Goal: Find specific page/section: Find specific page/section

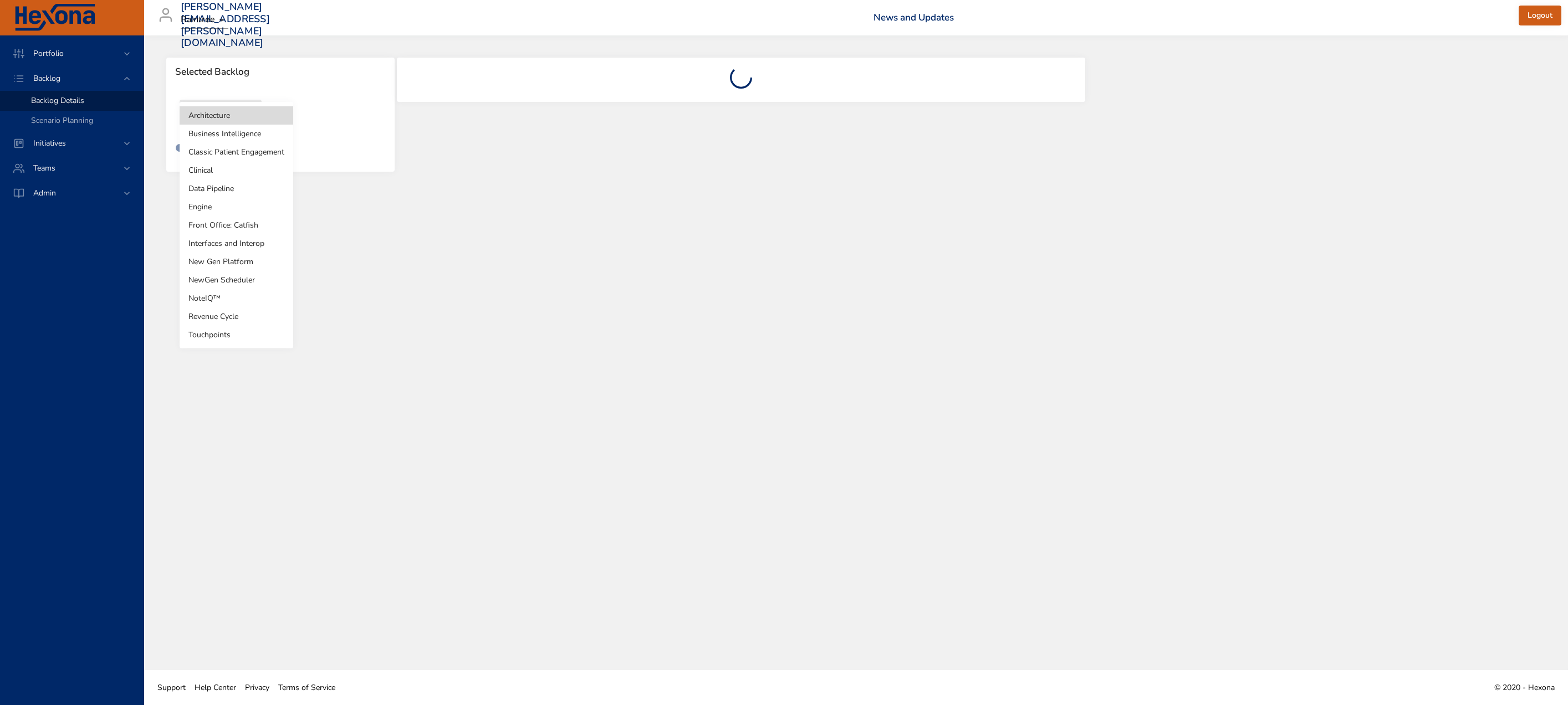
click at [236, 114] on body "Portfolio Backlog Backlog Details Scenario Planning Initiatives Teams Admin [EM…" at bounding box center [784, 352] width 1568 height 705
click at [240, 171] on li "Clinical" at bounding box center [236, 170] width 114 height 18
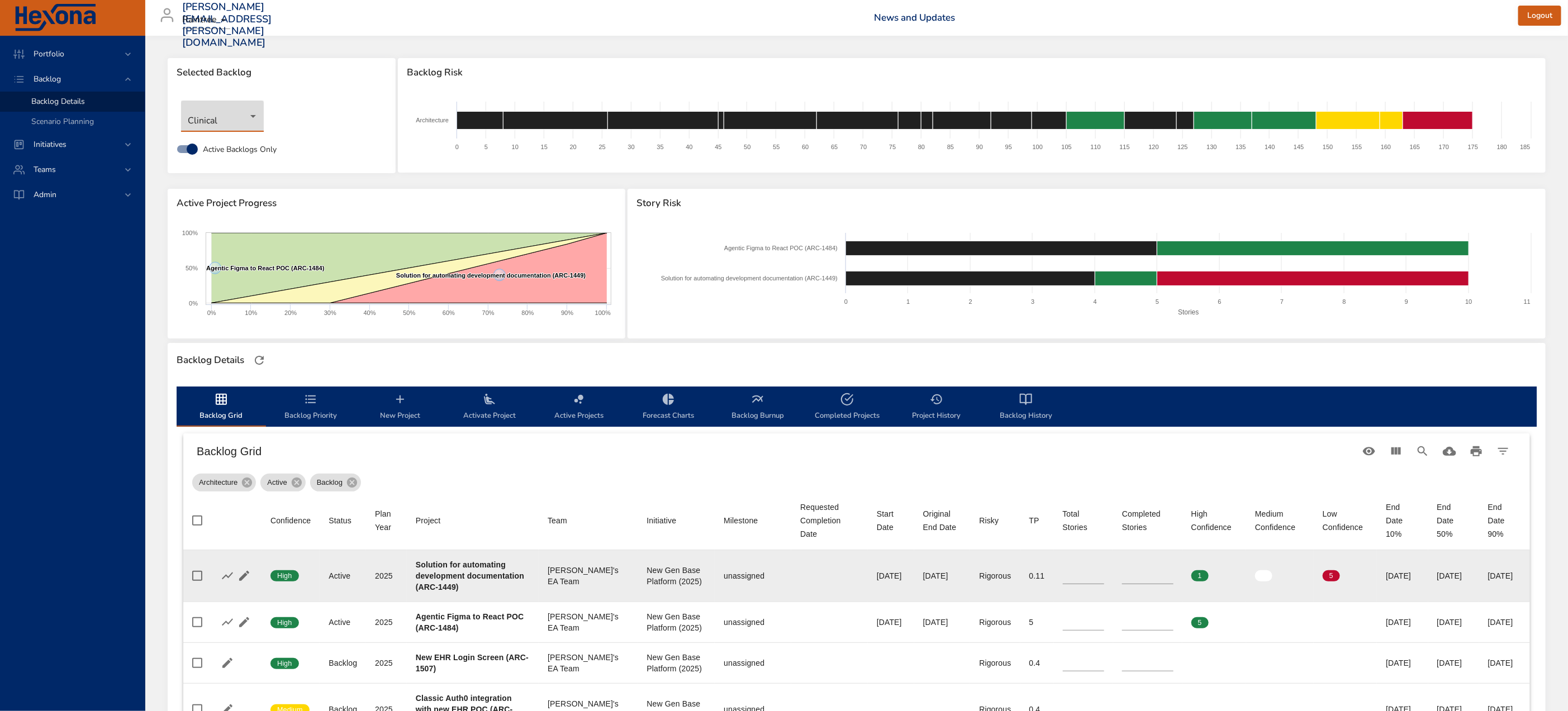
type input "*"
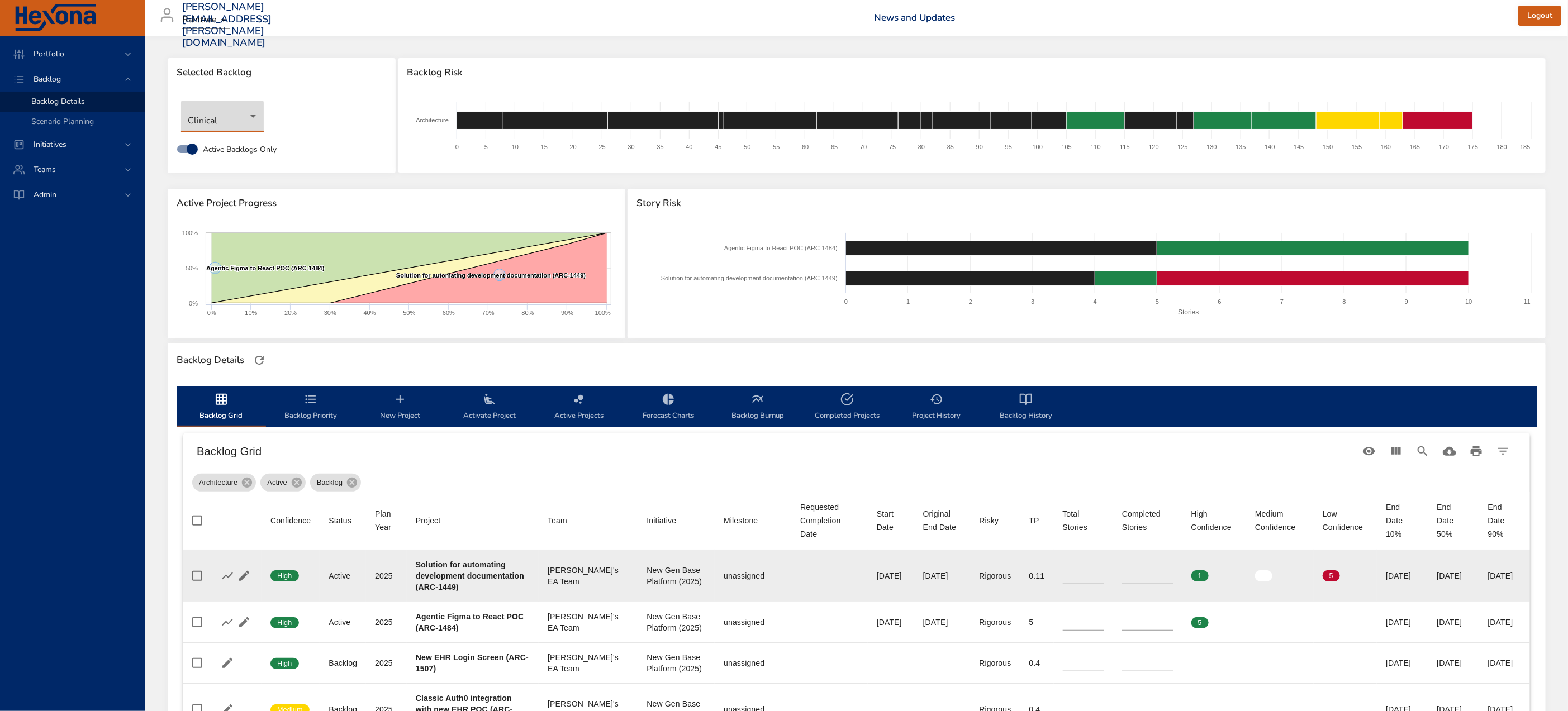
type input "*"
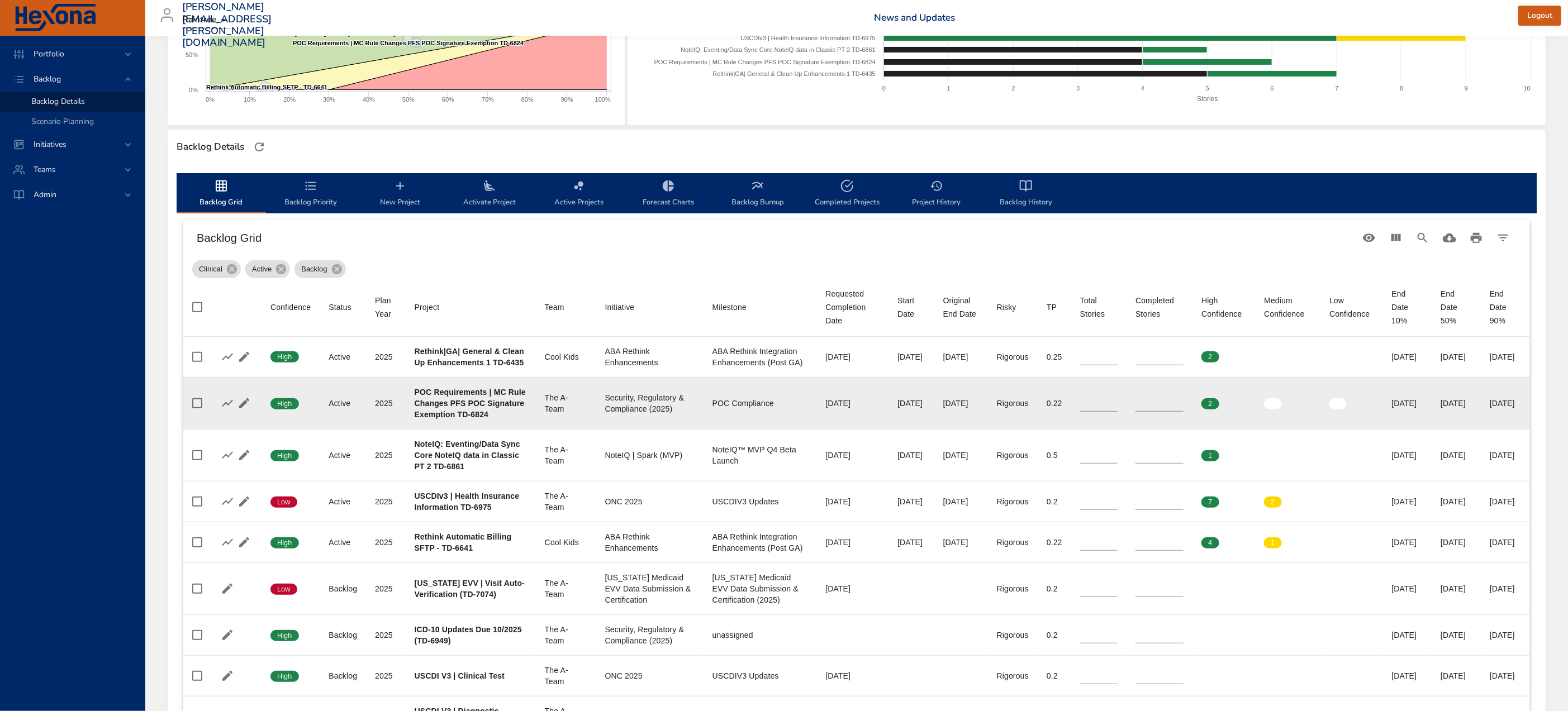
scroll to position [213, 0]
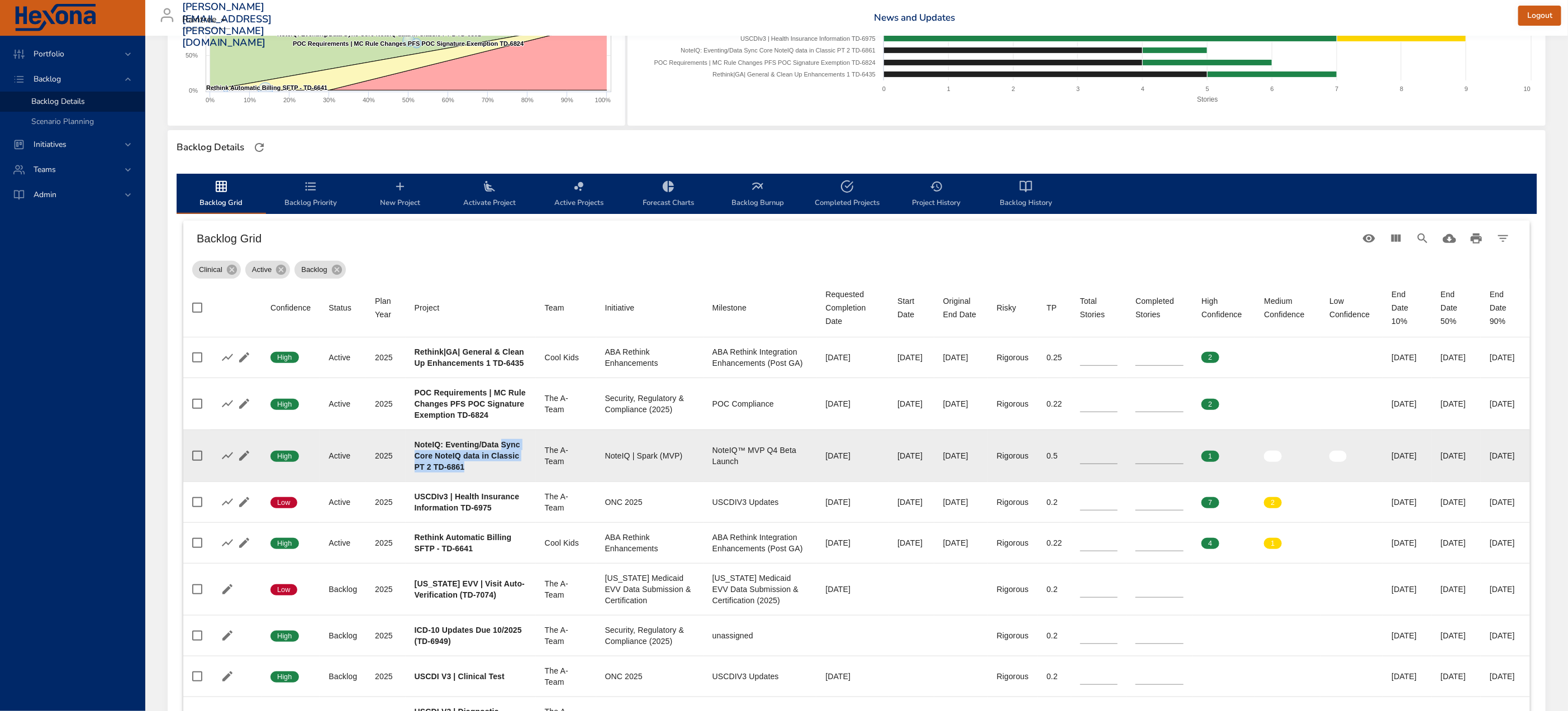
drag, startPoint x: 406, startPoint y: 485, endPoint x: 512, endPoint y: 505, distance: 107.9
click at [512, 482] on td "Project NoteIQ: Eventing/Data Sync Core NoteIQ data in Classic PT 2 TD-6861" at bounding box center [471, 455] width 130 height 52
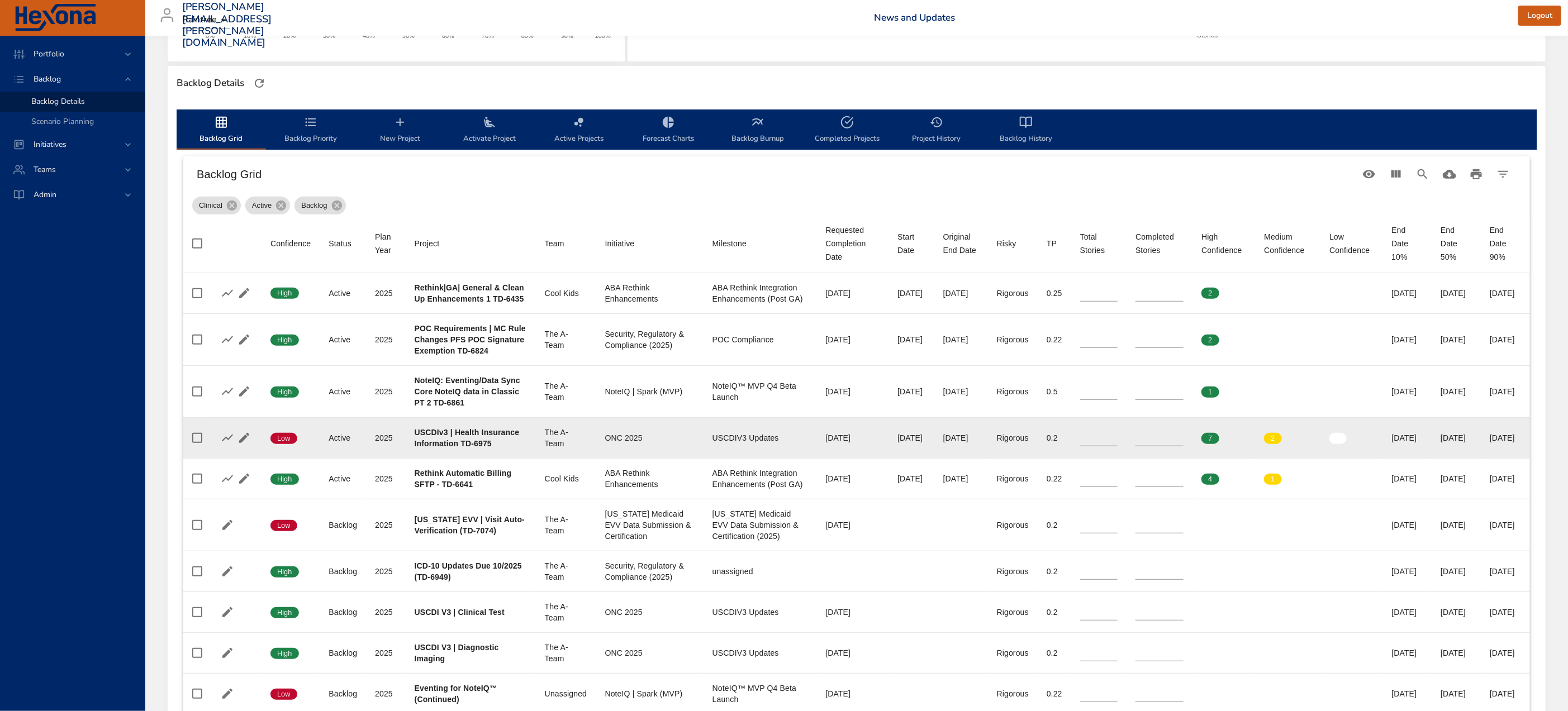
scroll to position [279, 0]
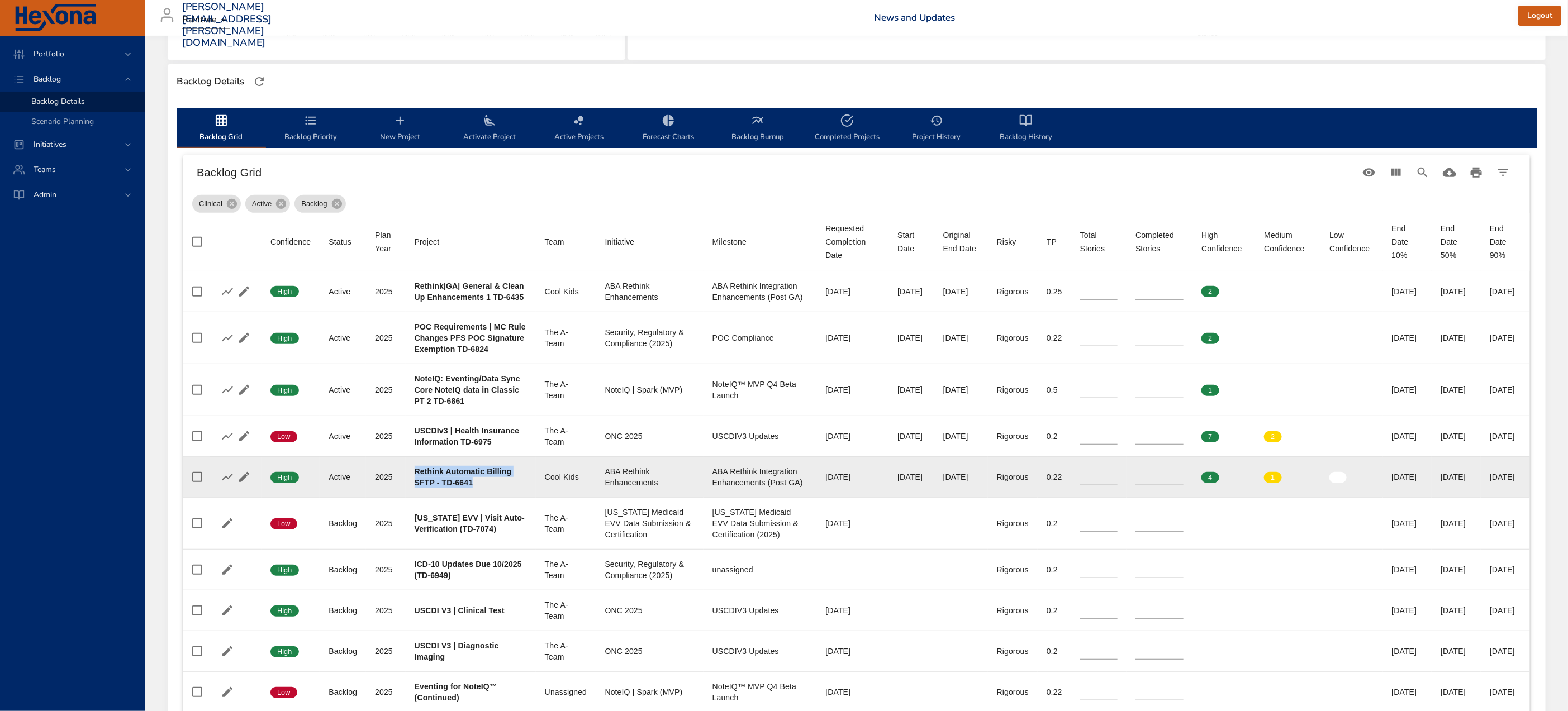
drag, startPoint x: 409, startPoint y: 525, endPoint x: 486, endPoint y: 538, distance: 78.1
click at [486, 497] on td "Project Rethink Automatic Billing SFTP - TD-6641" at bounding box center [471, 477] width 130 height 40
drag, startPoint x: 482, startPoint y: 537, endPoint x: 473, endPoint y: 537, distance: 9.0
click at [473, 488] on div "Rethink Automatic Billing SFTP - TD-6641" at bounding box center [471, 477] width 112 height 22
drag, startPoint x: 415, startPoint y: 528, endPoint x: 480, endPoint y: 537, distance: 65.6
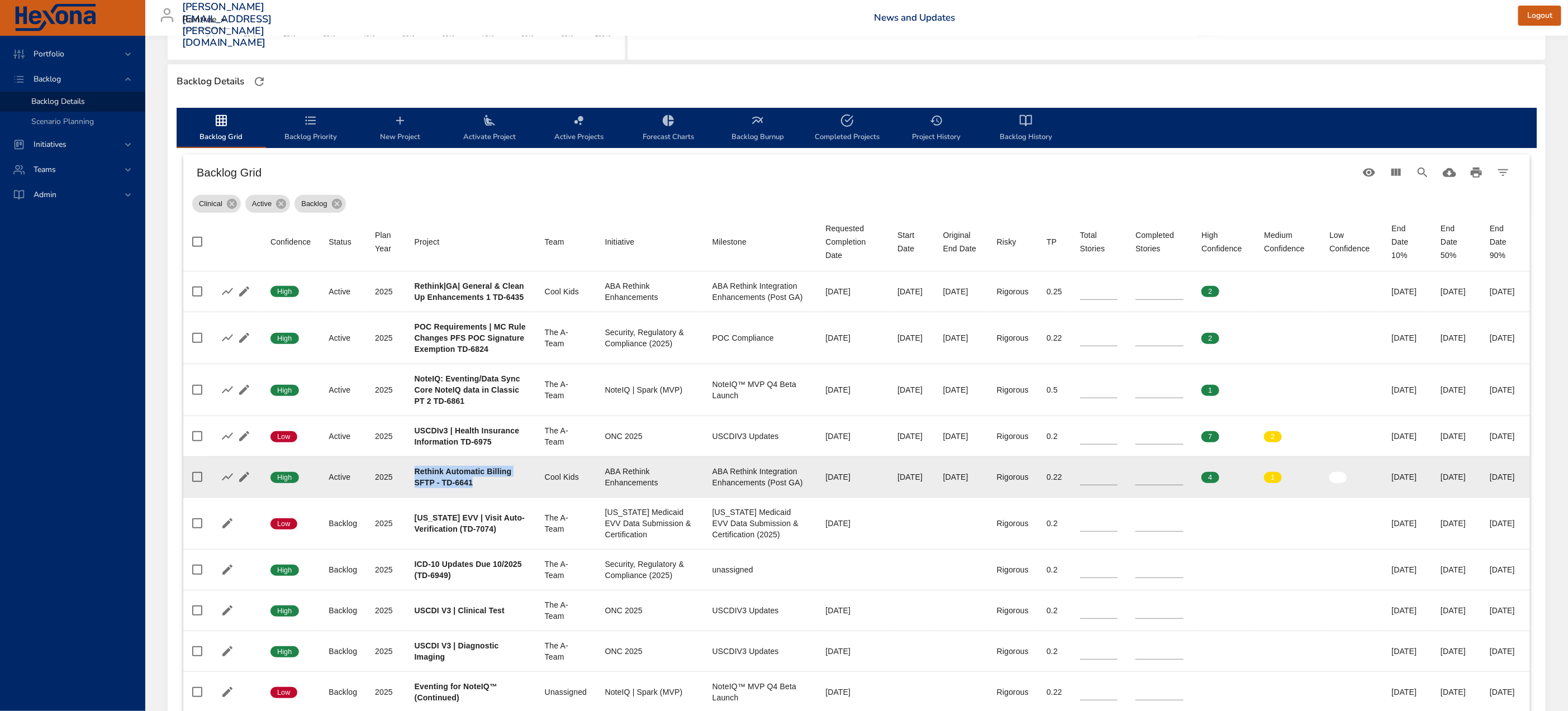
click at [480, 488] on div "Rethink Automatic Billing SFTP - TD-6641" at bounding box center [471, 477] width 112 height 22
click at [479, 488] on div "Rethink Automatic Billing SFTP - TD-6641" at bounding box center [471, 477] width 112 height 22
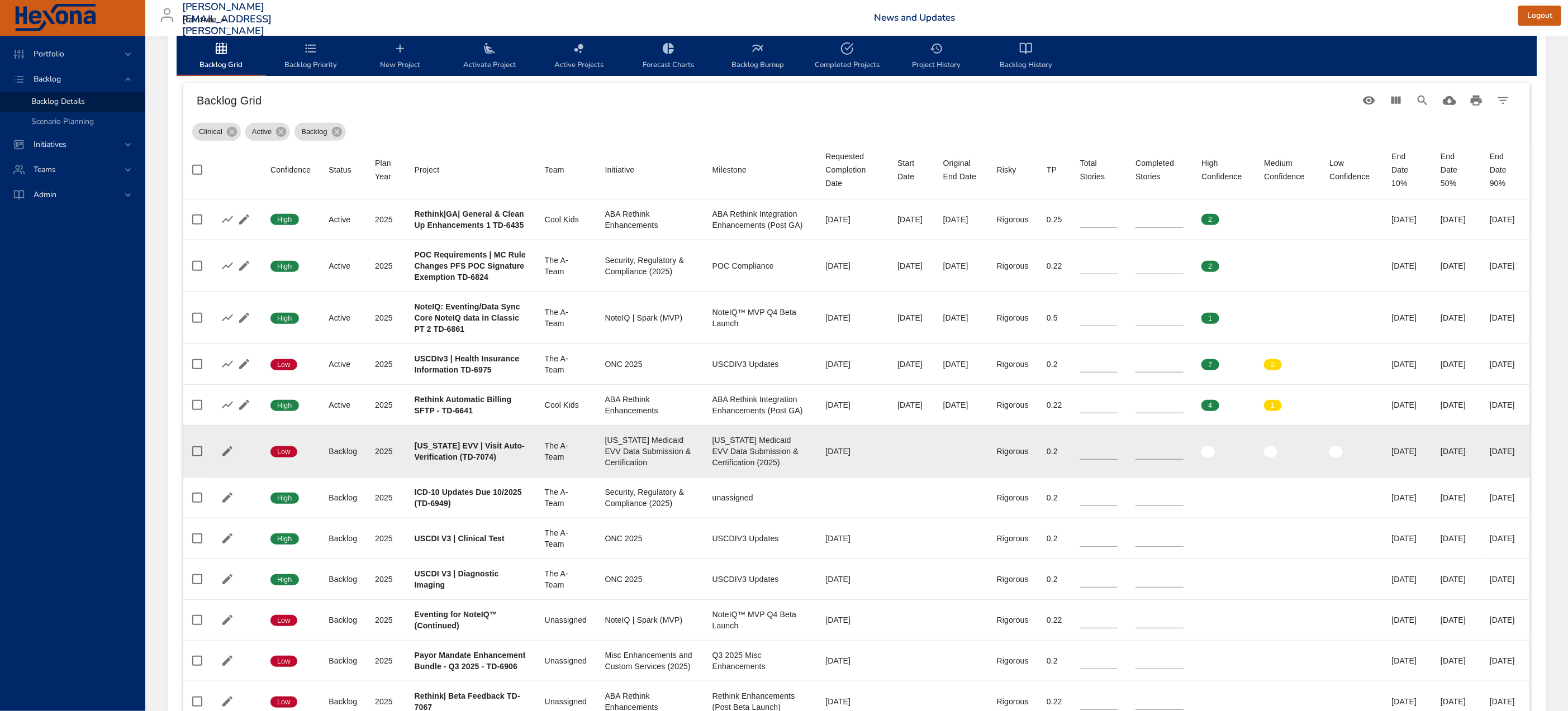
scroll to position [353, 0]
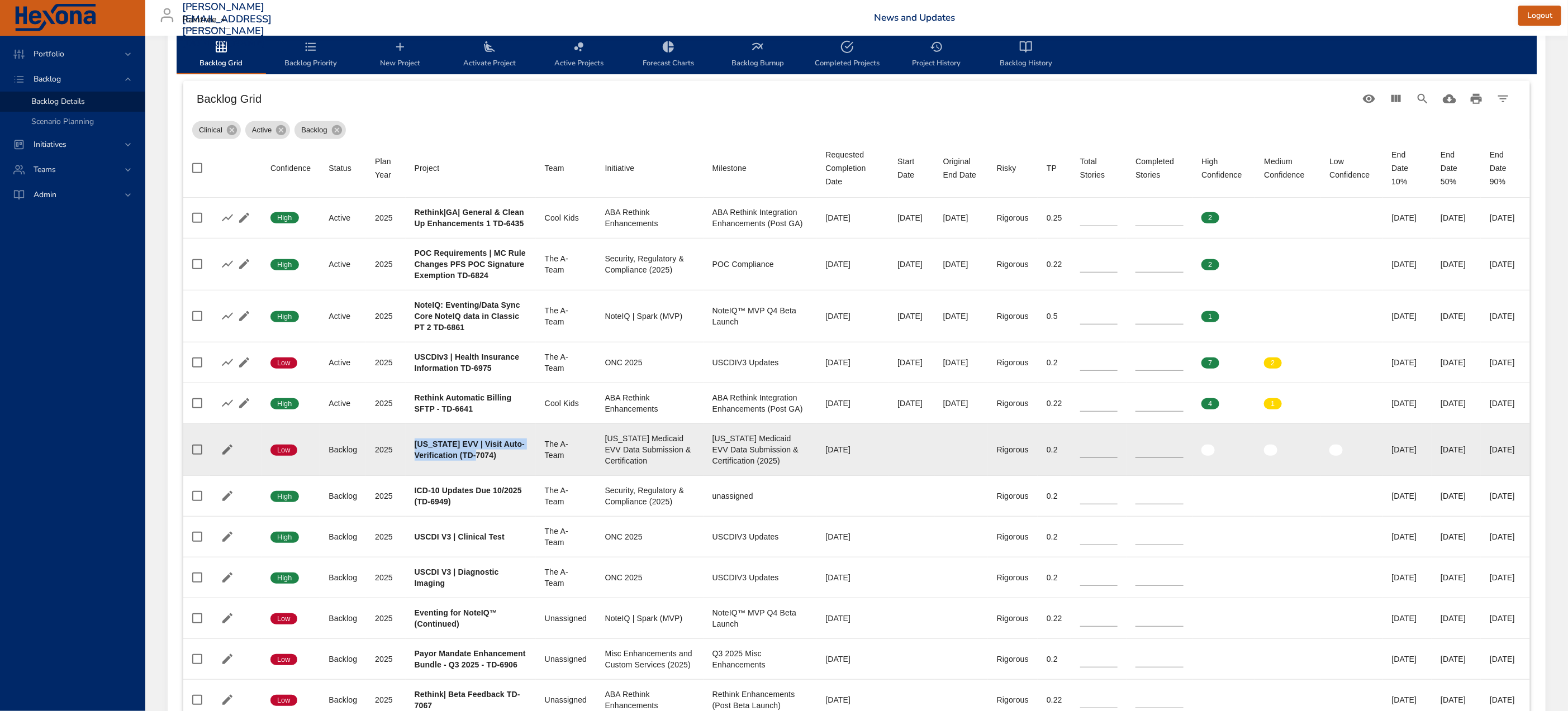
drag, startPoint x: 413, startPoint y: 511, endPoint x: 518, endPoint y: 520, distance: 105.4
click at [518, 475] on td "Project [US_STATE] EVV | Visit Auto-Verification (TD-7074)" at bounding box center [471, 449] width 130 height 52
drag, startPoint x: 1456, startPoint y: 518, endPoint x: 1405, endPoint y: 516, distance: 51.0
click at [1405, 475] on tr "Confidence Low Status Backlog Plan Year [DATE] Project [US_STATE] EVV | Visit A…" at bounding box center [857, 449] width 1346 height 52
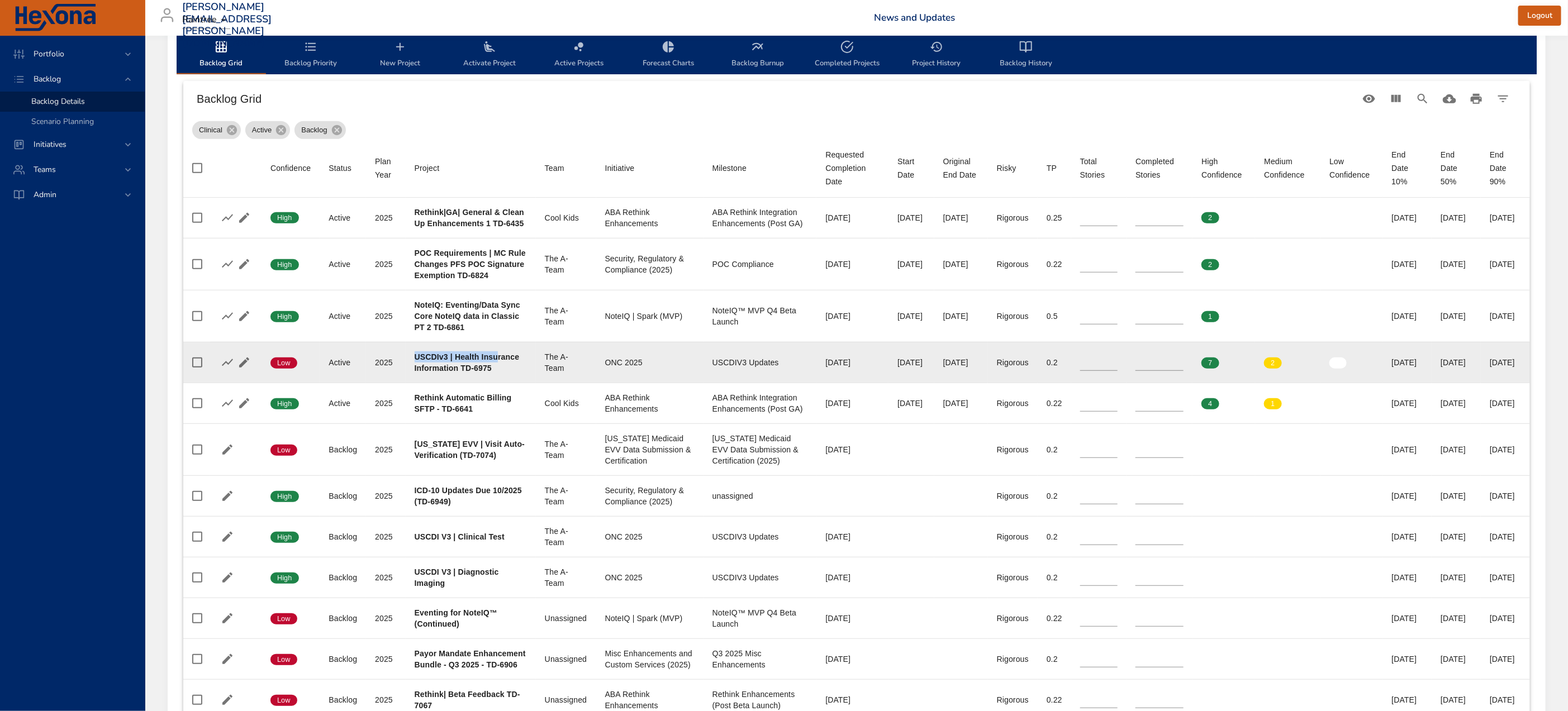
drag, startPoint x: 414, startPoint y: 390, endPoint x: 430, endPoint y: 401, distance: 19.4
click at [430, 372] on b "USCDIv3 | Health Insurance Information TD-6975" at bounding box center [467, 363] width 105 height 20
click at [452, 374] on div "USCDIv3 | Health Insurance Information TD-6975" at bounding box center [471, 363] width 112 height 22
drag, startPoint x: 446, startPoint y: 412, endPoint x: 412, endPoint y: 413, distance: 34.0
click at [412, 383] on td "Project USCDIv3 | Health Insurance Information TD-6975" at bounding box center [471, 362] width 130 height 40
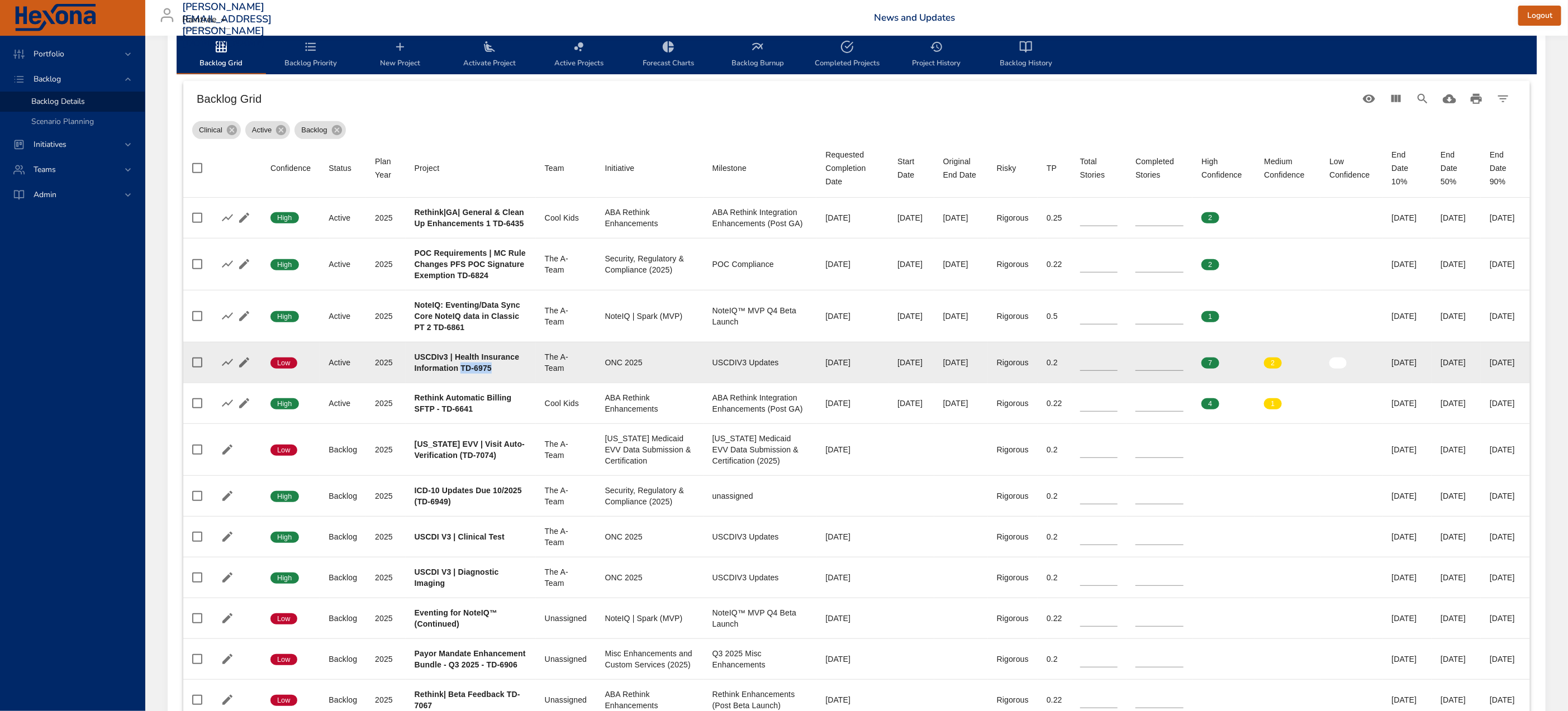
copy b "TD-6975"
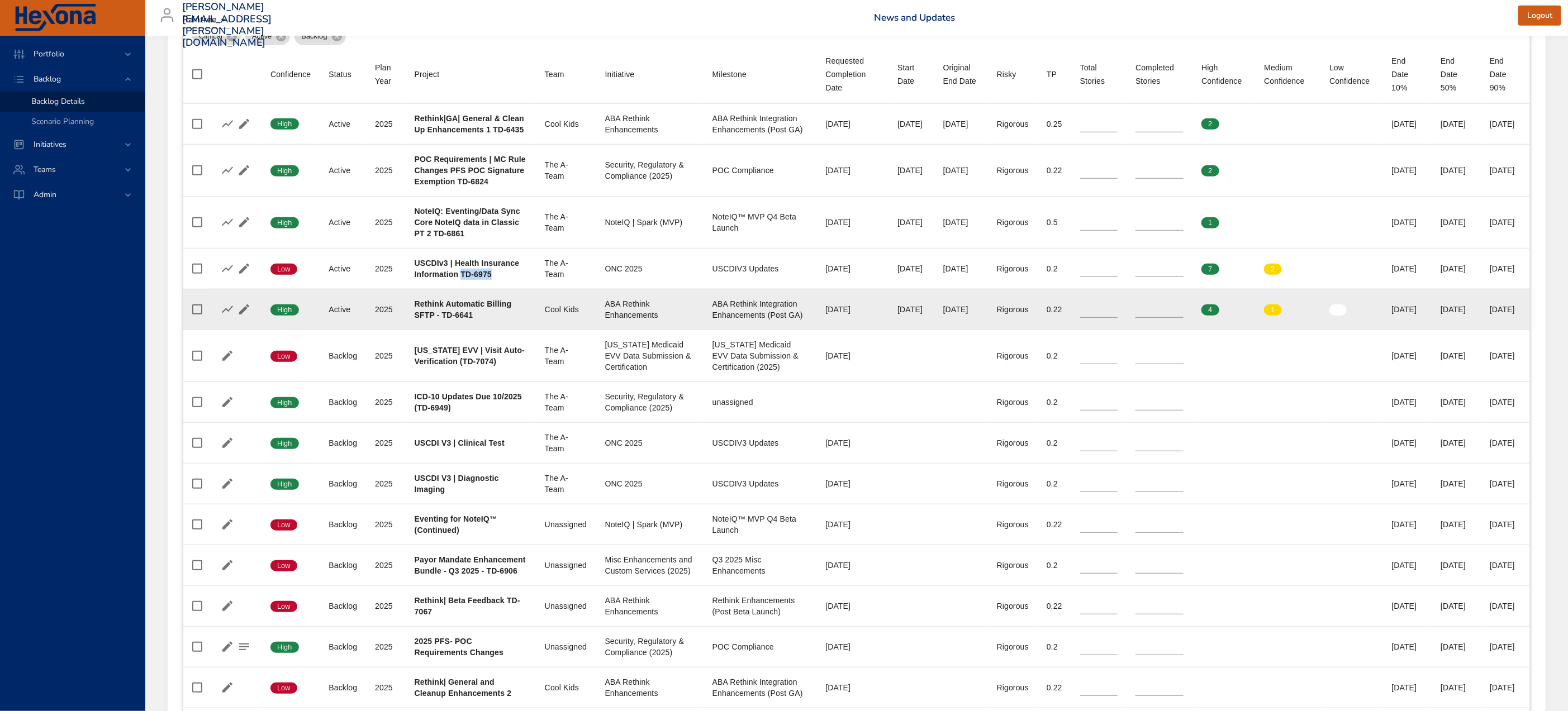
scroll to position [447, 0]
drag, startPoint x: 476, startPoint y: 371, endPoint x: 428, endPoint y: 368, distance: 48.1
click at [428, 320] on div "Rethink Automatic Billing SFTP - TD-6641" at bounding box center [471, 308] width 112 height 22
click at [476, 328] on td "Project Rethink Automatic Billing SFTP - TD-6641" at bounding box center [471, 308] width 130 height 40
drag, startPoint x: 412, startPoint y: 353, endPoint x: 490, endPoint y: 372, distance: 80.3
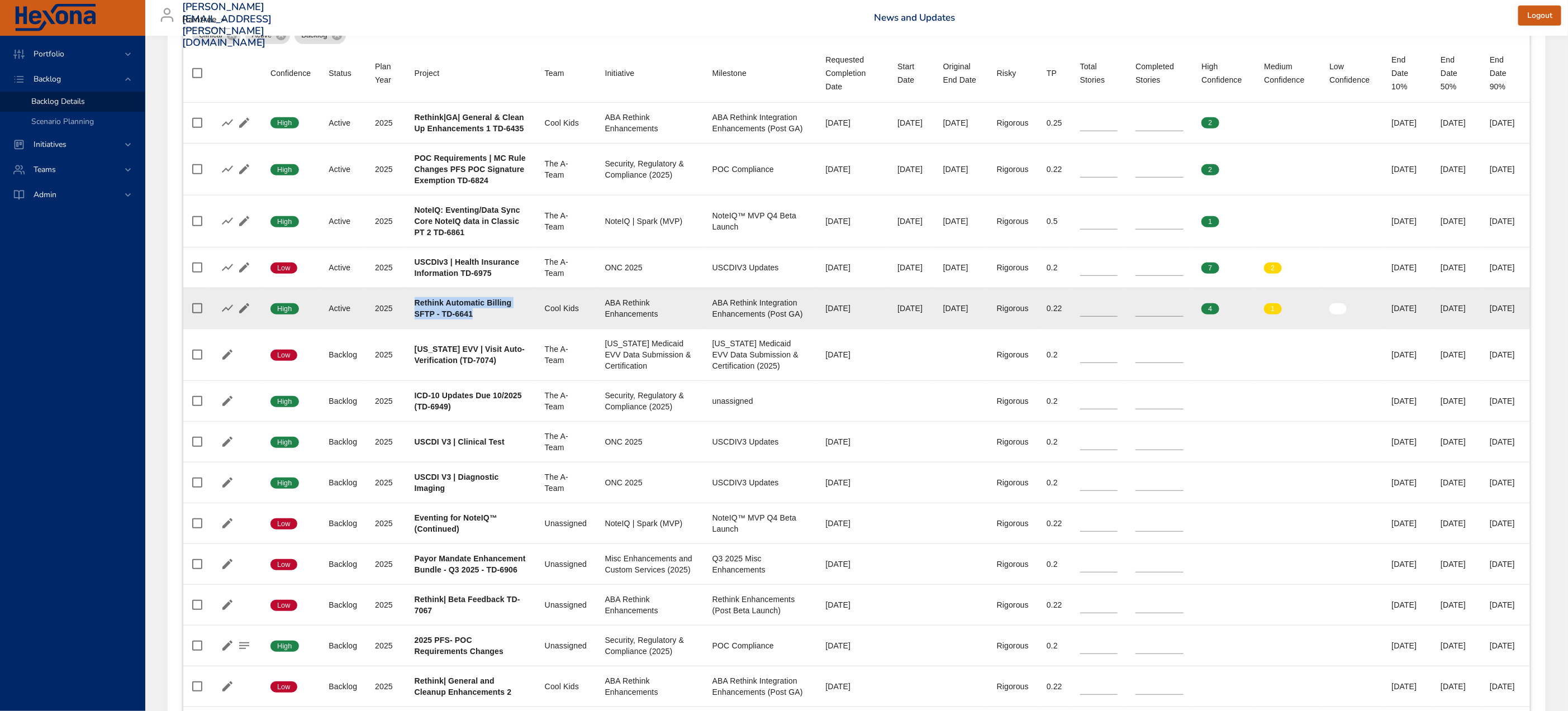
click at [490, 328] on td "Project Rethink Automatic Billing SFTP - TD-6641" at bounding box center [471, 308] width 130 height 40
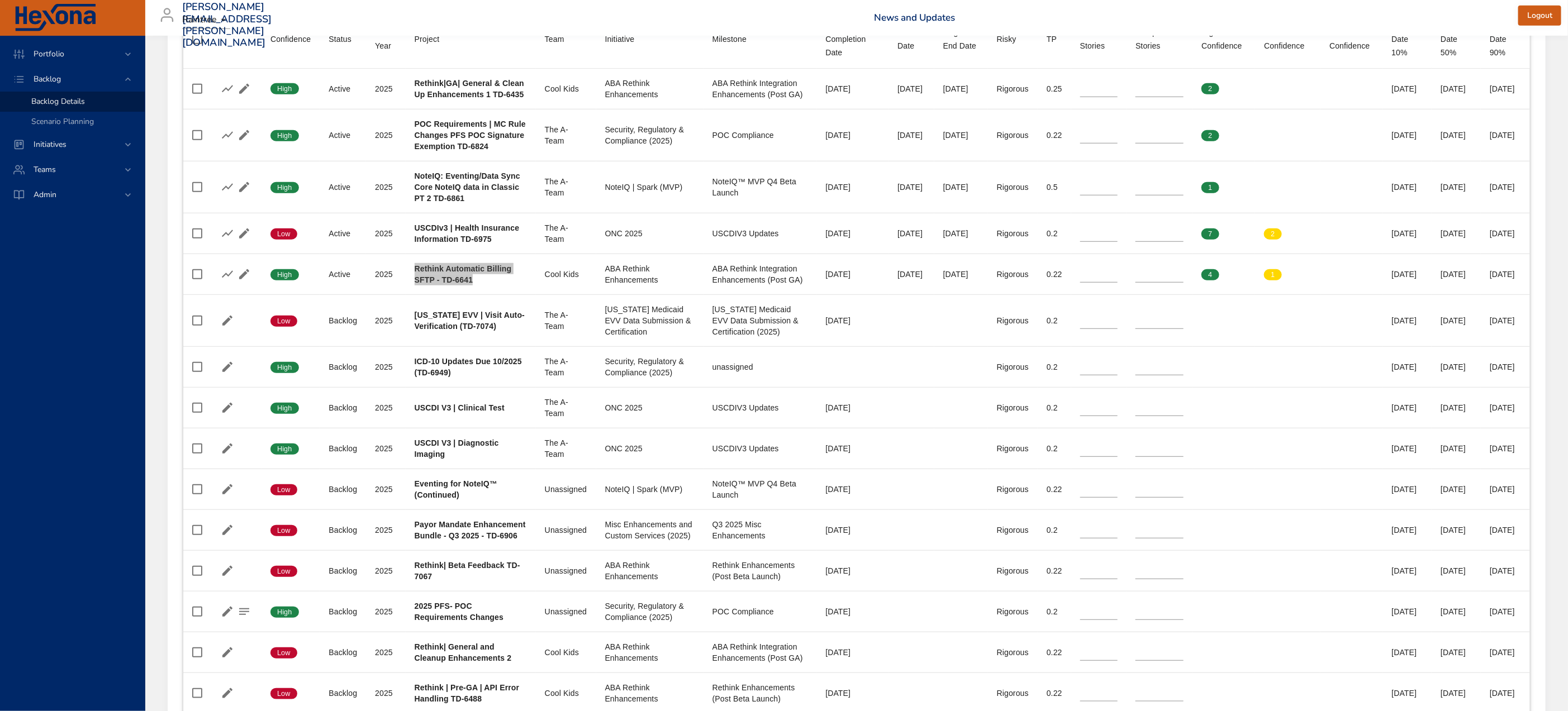
scroll to position [501, 0]
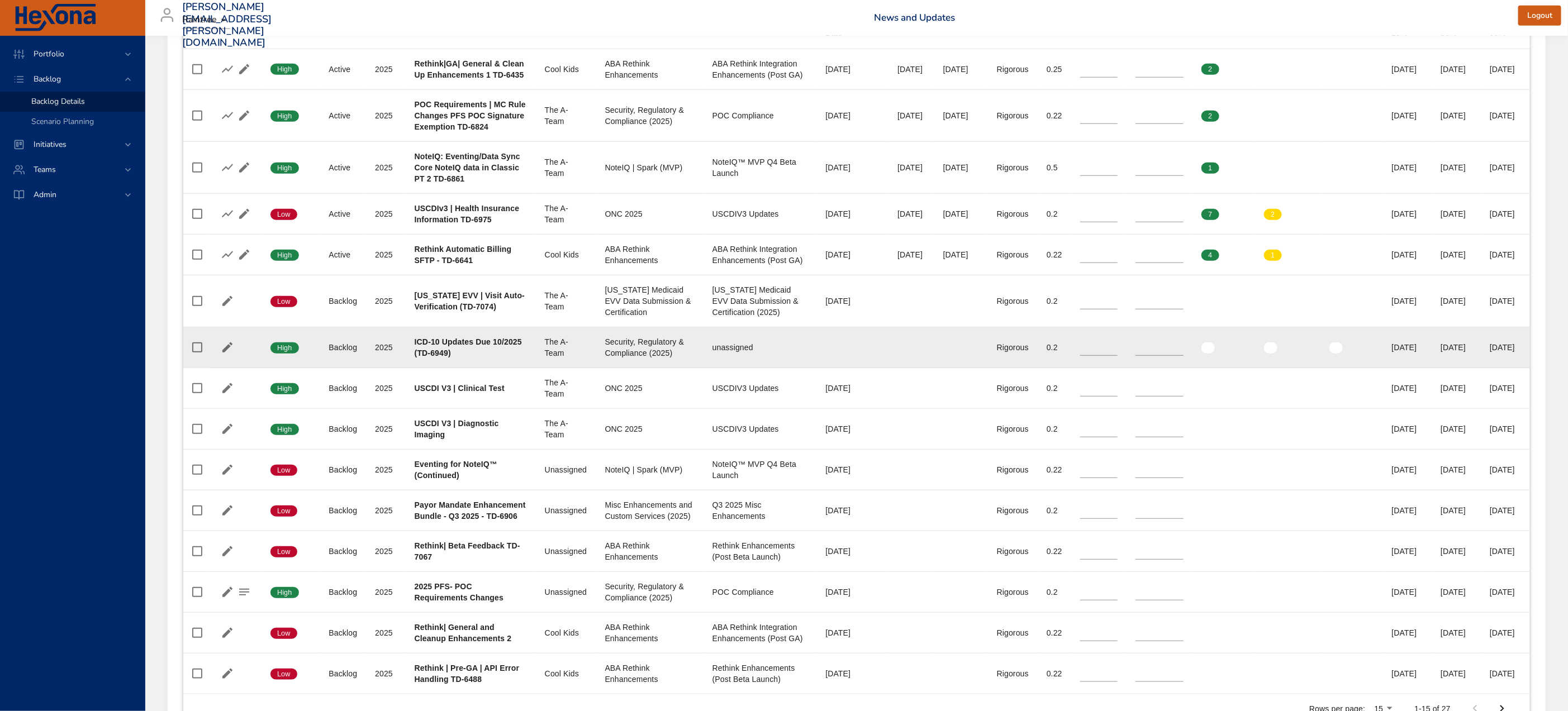
click at [451, 358] on b "ICD-10 Updates Due 10/2025 (TD-6949)" at bounding box center [468, 347] width 107 height 20
drag, startPoint x: 448, startPoint y: 420, endPoint x: 479, endPoint y: 419, distance: 31.0
click at [479, 358] on b "ICD-10 Updates Due 10/2025 (TD-6949)" at bounding box center [468, 347] width 107 height 20
copy b "TD-6949"
